Goal: Find specific page/section: Find specific page/section

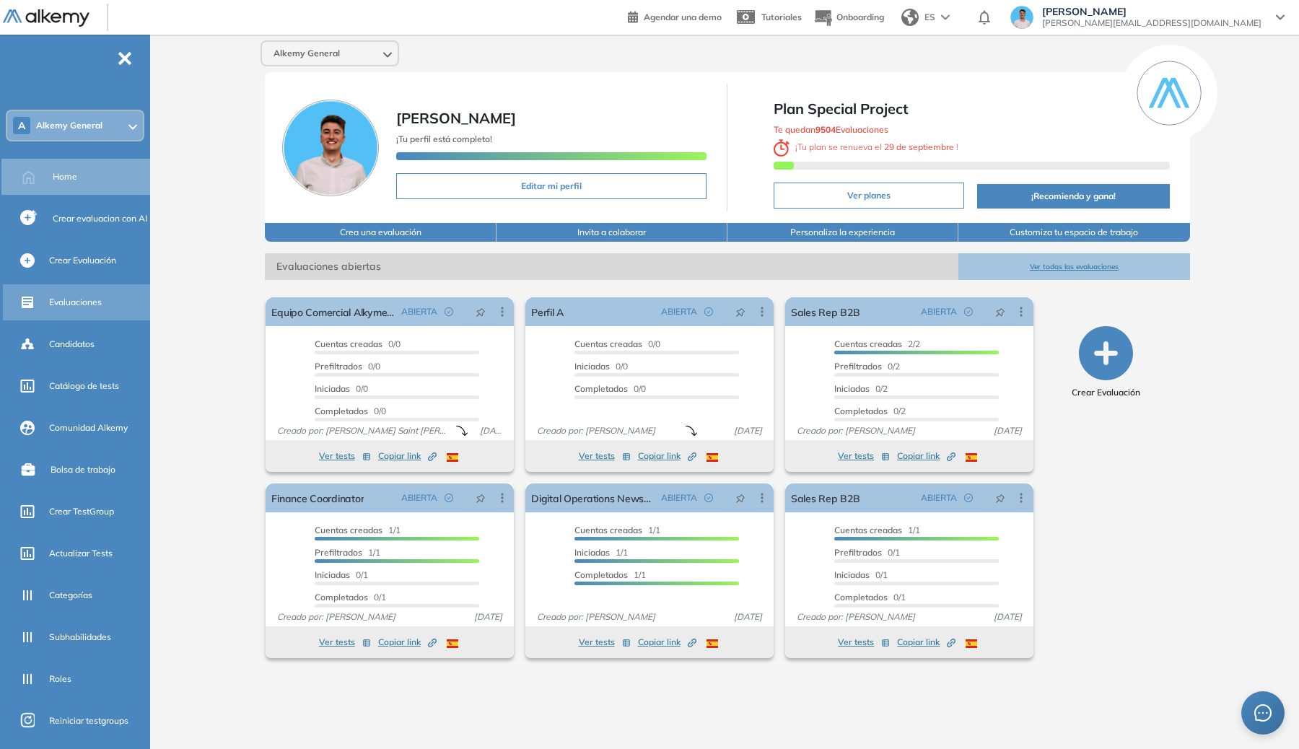
click at [85, 299] on span "Evaluaciones" at bounding box center [75, 302] width 53 height 13
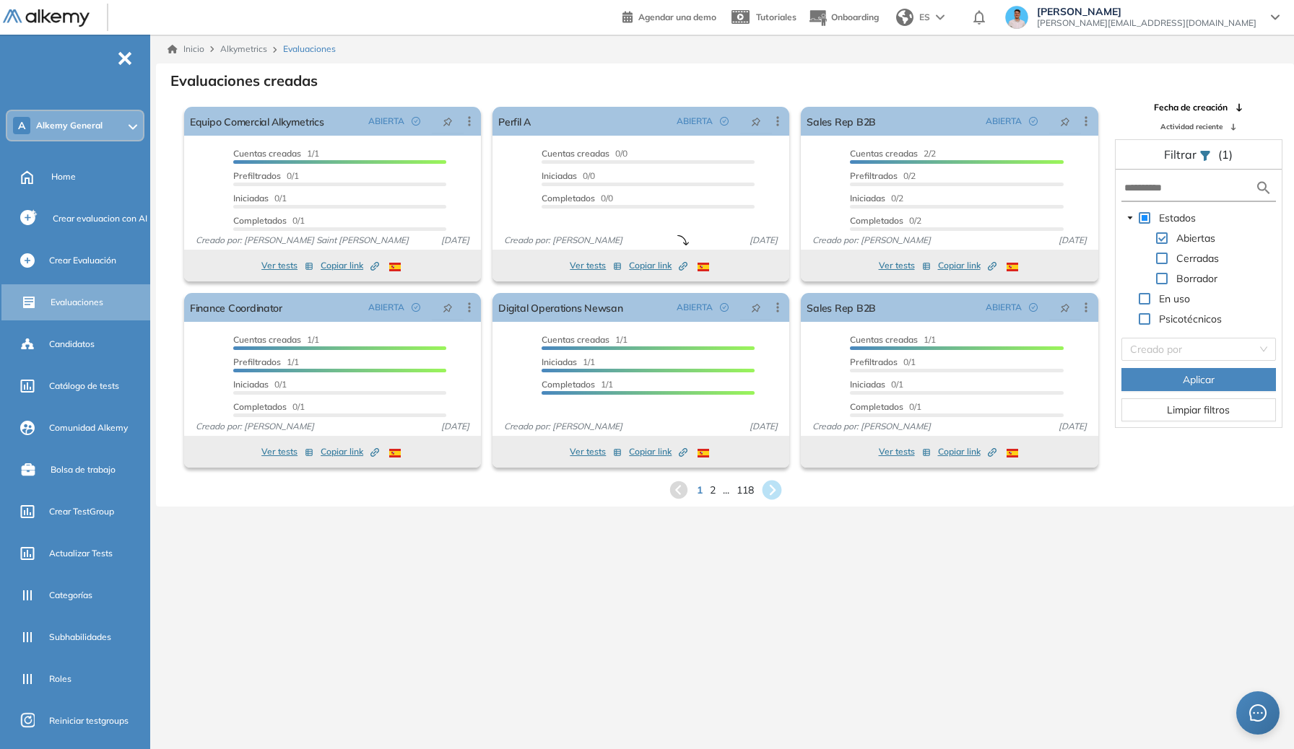
click at [777, 499] on icon at bounding box center [771, 491] width 24 height 24
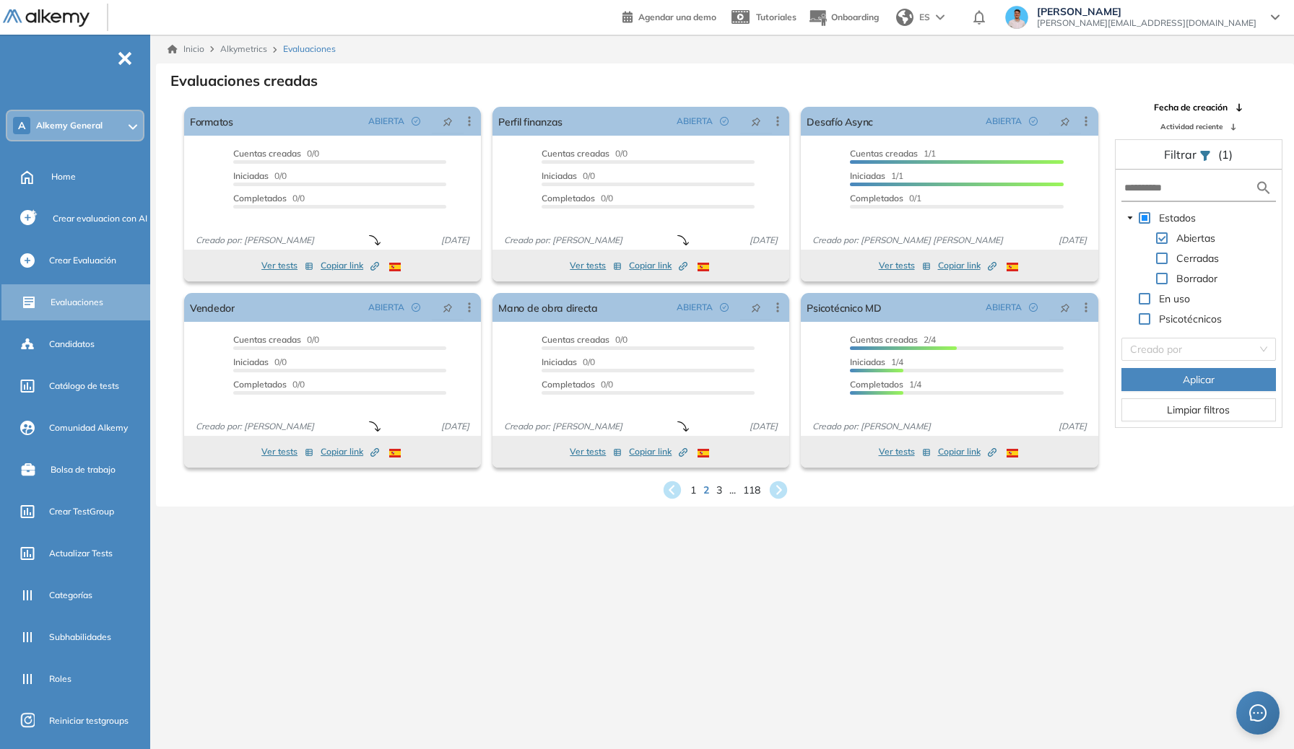
click at [776, 468] on div "El proctoring será activado ¡Importante!: Los usuarios que ya realizaron la eva…" at bounding box center [641, 380] width 308 height 186
click at [777, 481] on icon at bounding box center [777, 490] width 19 height 19
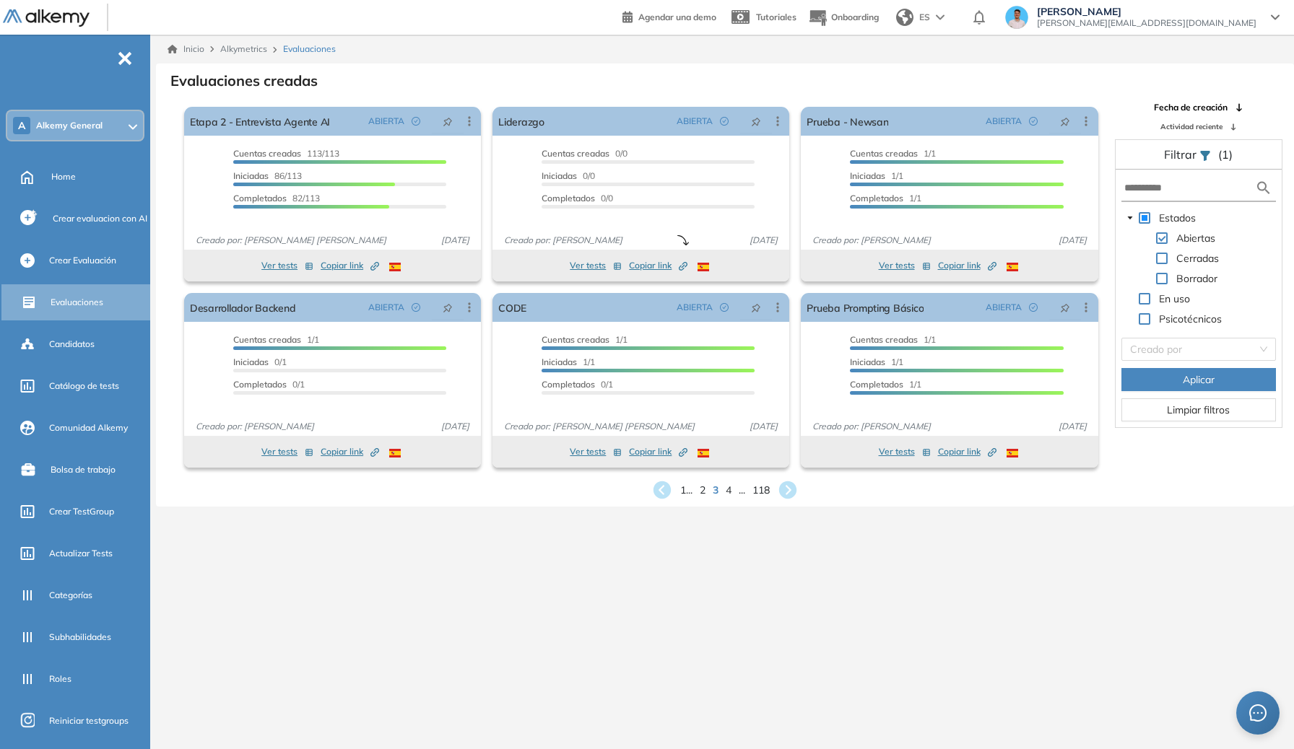
click at [774, 486] on div "1 ... 2 3 4 ... 118" at bounding box center [724, 490] width 1115 height 22
click at [782, 492] on icon at bounding box center [787, 490] width 19 height 19
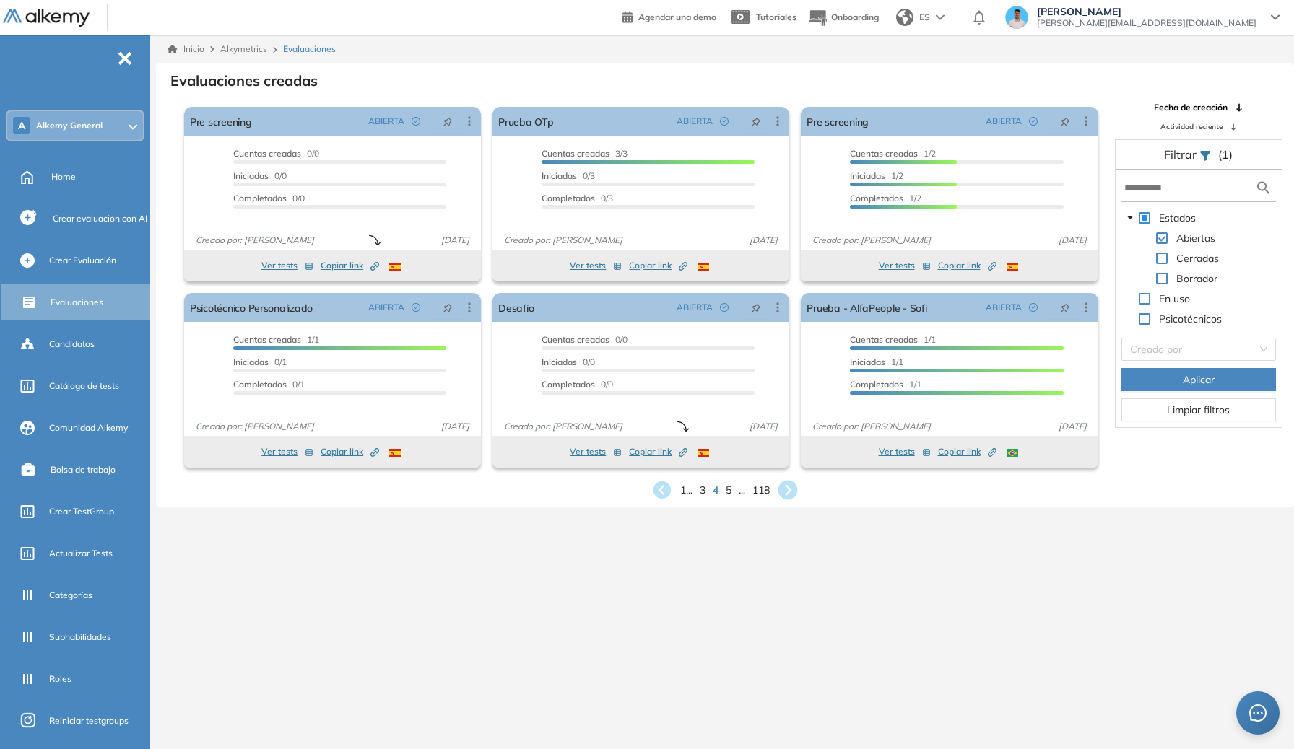
click at [785, 481] on icon at bounding box center [787, 490] width 19 height 19
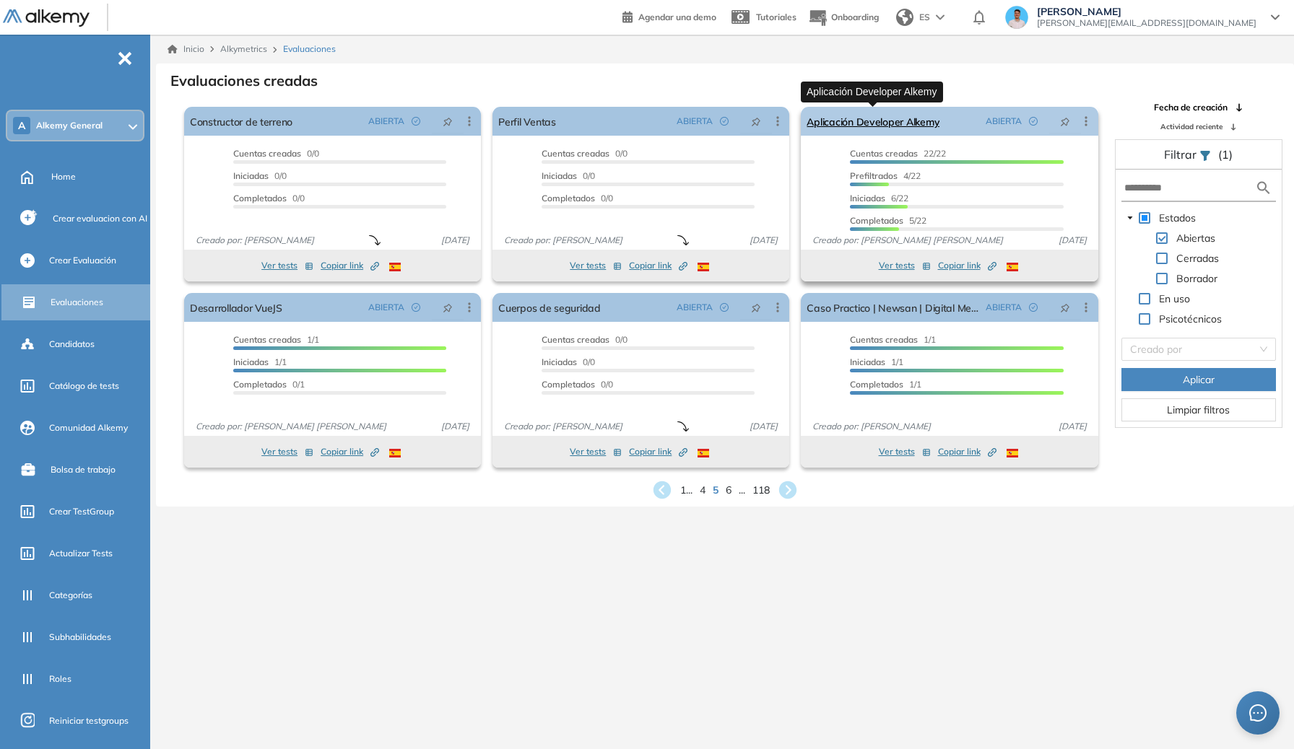
click at [850, 133] on link "Aplicación Developer Alkemy" at bounding box center [872, 121] width 133 height 29
